Goal: Communication & Community: Answer question/provide support

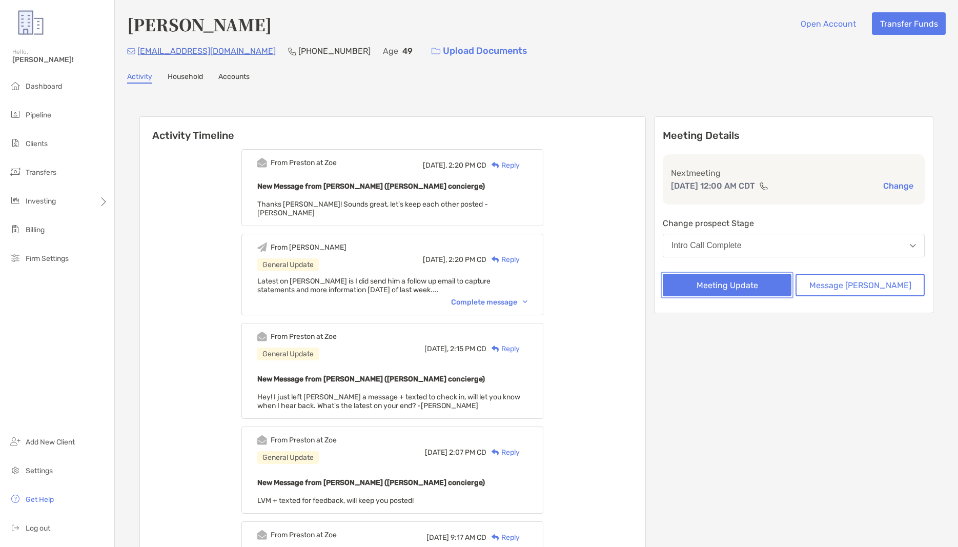
click at [790, 286] on button "Meeting Update" at bounding box center [726, 285] width 129 height 23
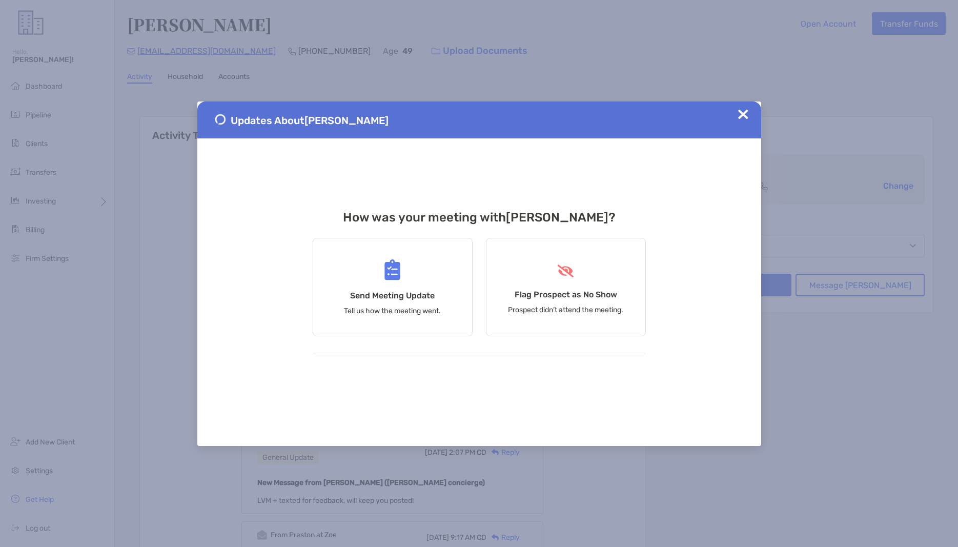
click at [747, 111] on img at bounding box center [743, 114] width 10 height 10
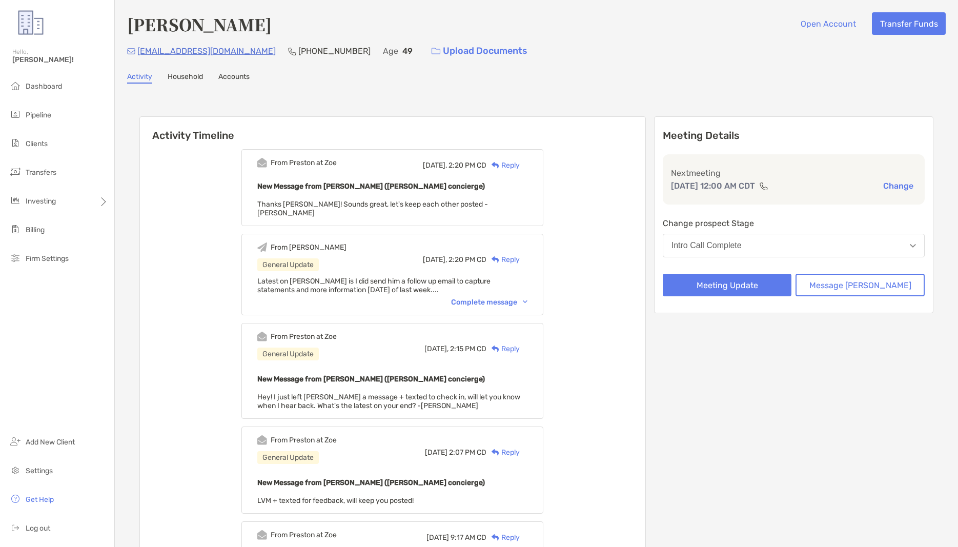
click at [520, 163] on div "Reply" at bounding box center [502, 165] width 33 height 11
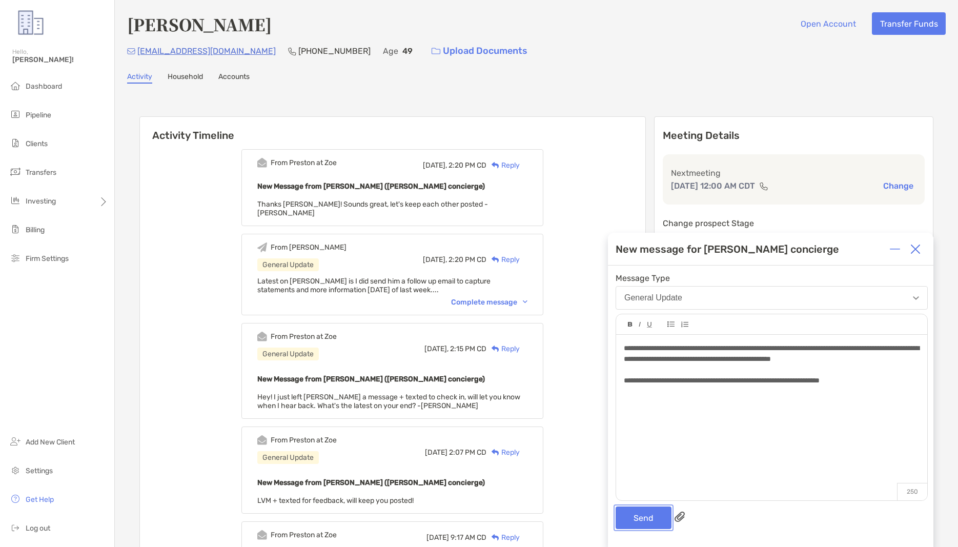
click at [641, 512] on button "Send" at bounding box center [643, 517] width 56 height 23
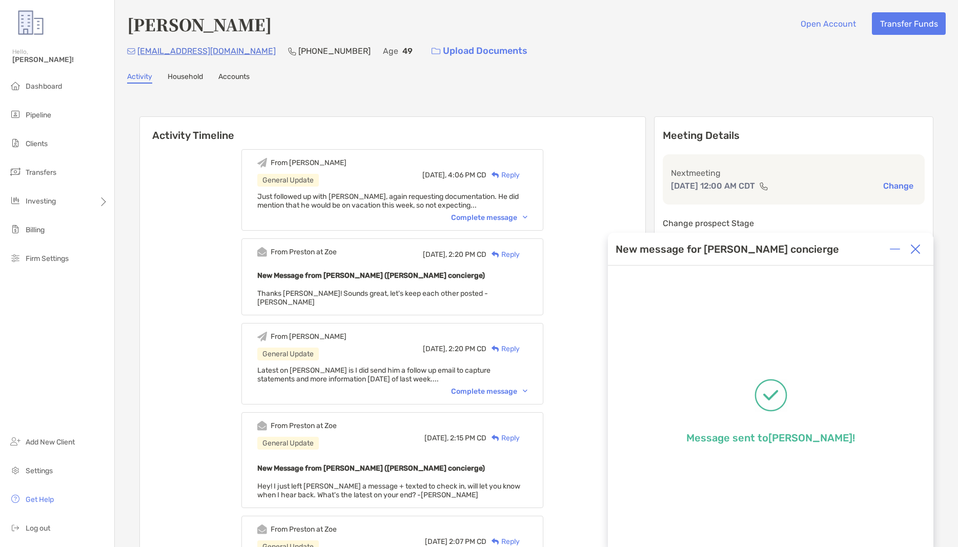
click at [916, 252] on img at bounding box center [915, 249] width 10 height 10
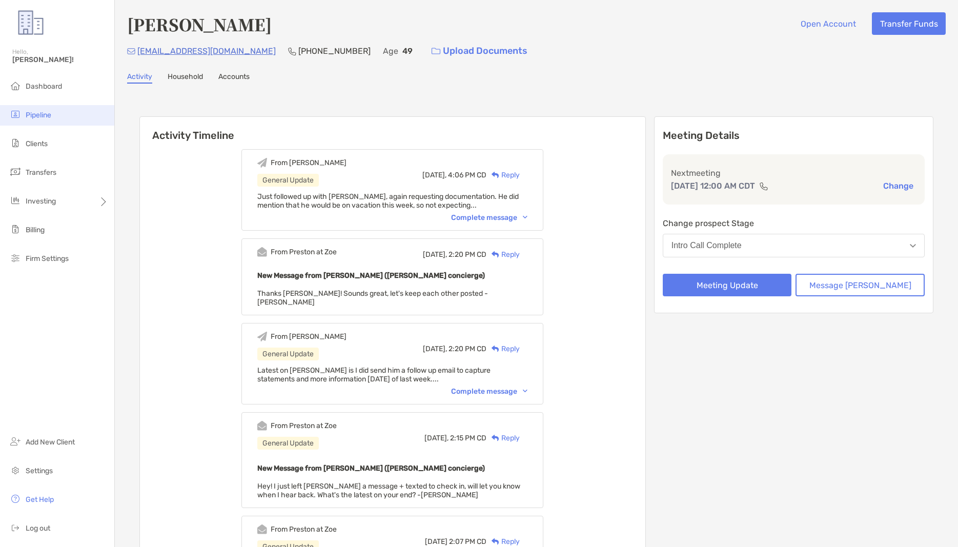
click at [60, 114] on li "Pipeline" at bounding box center [57, 115] width 114 height 20
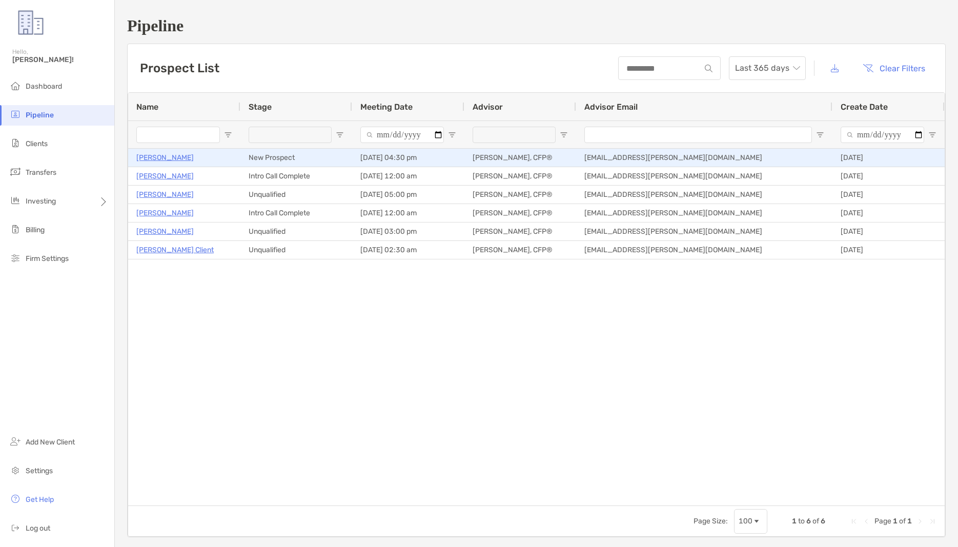
click at [174, 157] on p "[PERSON_NAME]" at bounding box center [164, 157] width 57 height 13
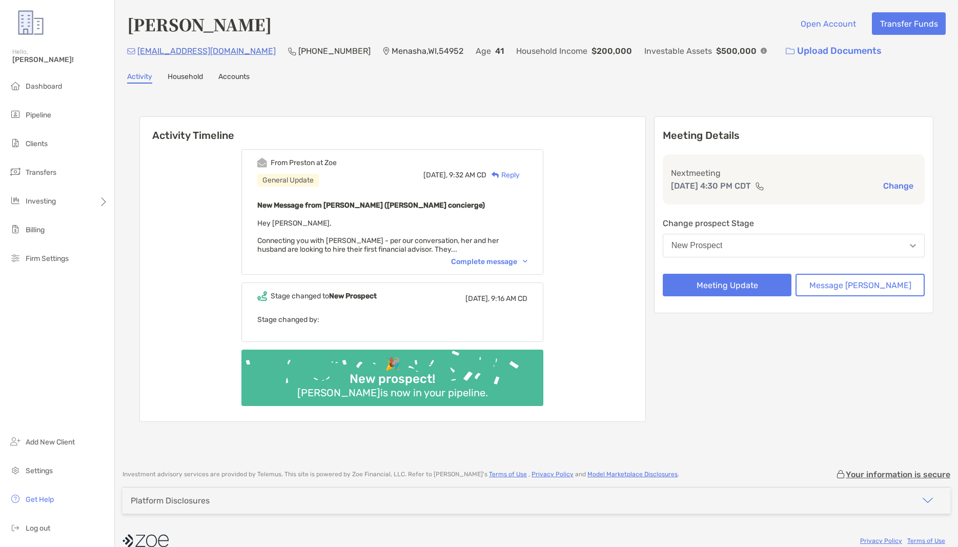
click at [527, 260] on div "Complete message" at bounding box center [489, 261] width 76 height 9
